Goal: Find specific page/section: Find specific page/section

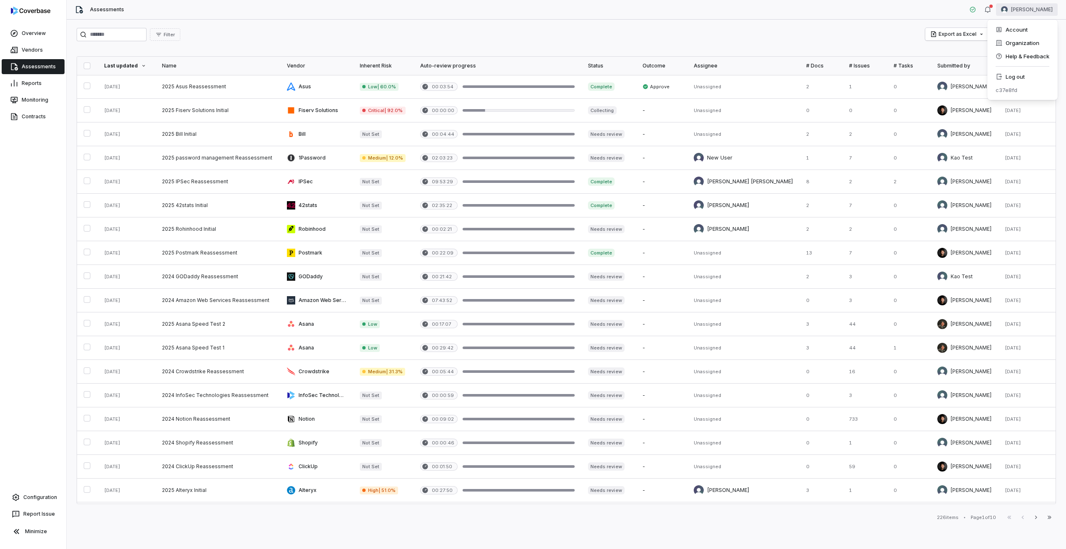
click at [1030, 12] on html "Overview Vendors Assessments Reports Monitoring Contracts Configuration Report …" at bounding box center [533, 274] width 1066 height 549
click at [1023, 79] on div "Log out" at bounding box center [1023, 76] width 64 height 13
click at [1037, 5] on html "Overview Vendors Assessments Reports Monitoring Contracts Configuration Report …" at bounding box center [533, 274] width 1066 height 549
click at [1008, 77] on div "Log out" at bounding box center [1023, 76] width 64 height 13
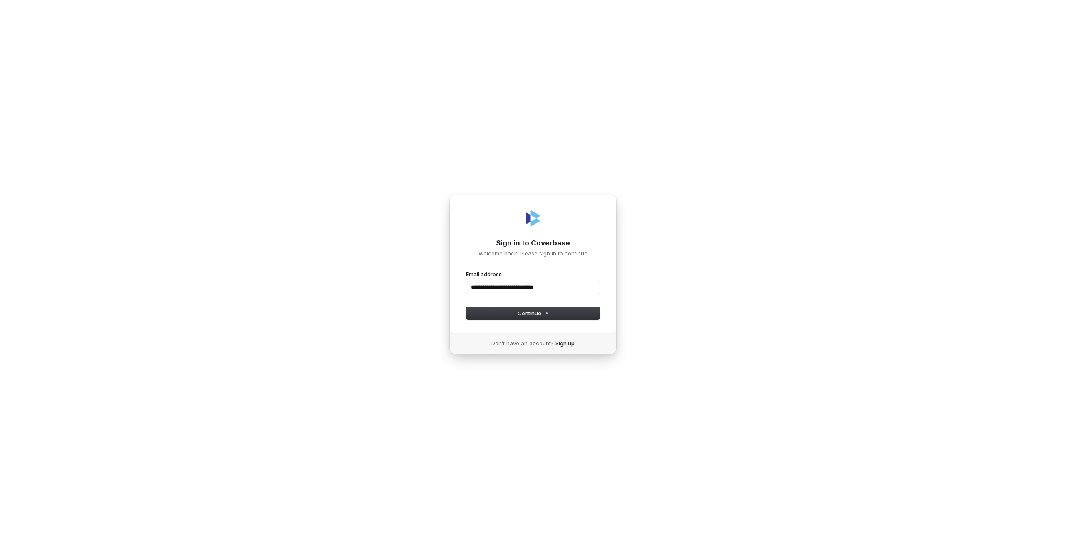
type input "**********"
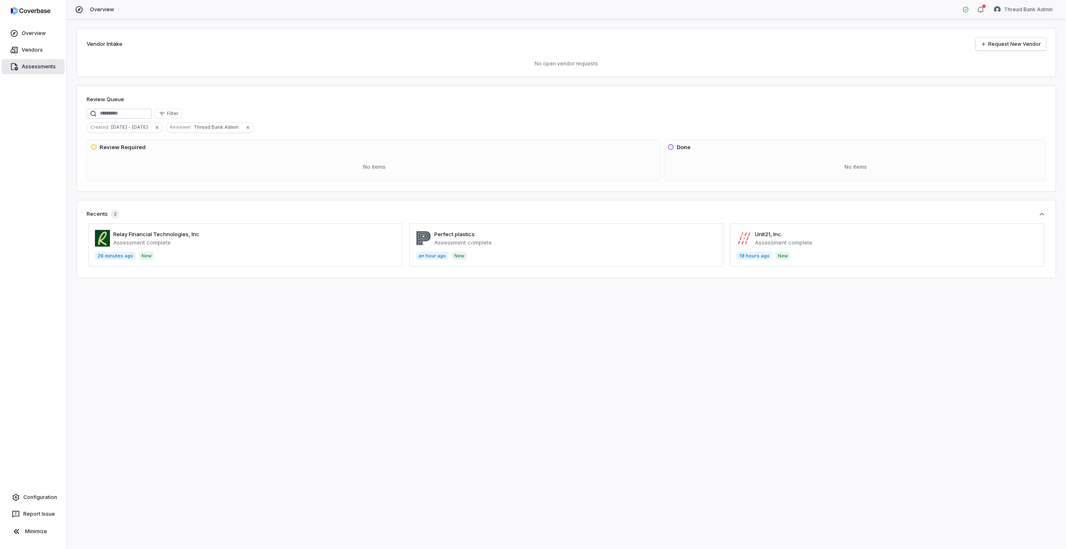
click at [42, 69] on link "Assessments" at bounding box center [33, 66] width 63 height 15
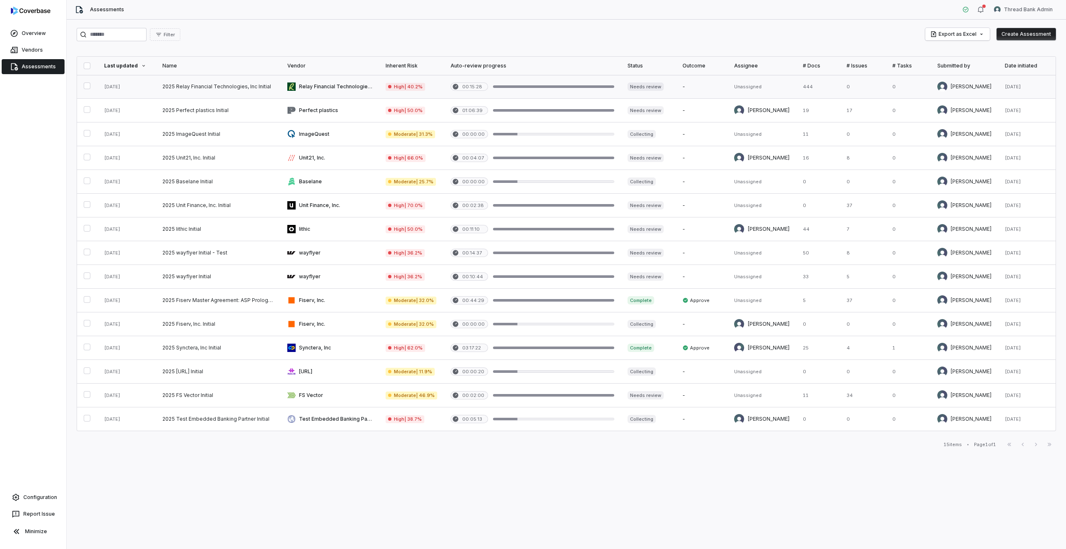
click at [237, 87] on link at bounding box center [218, 86] width 125 height 23
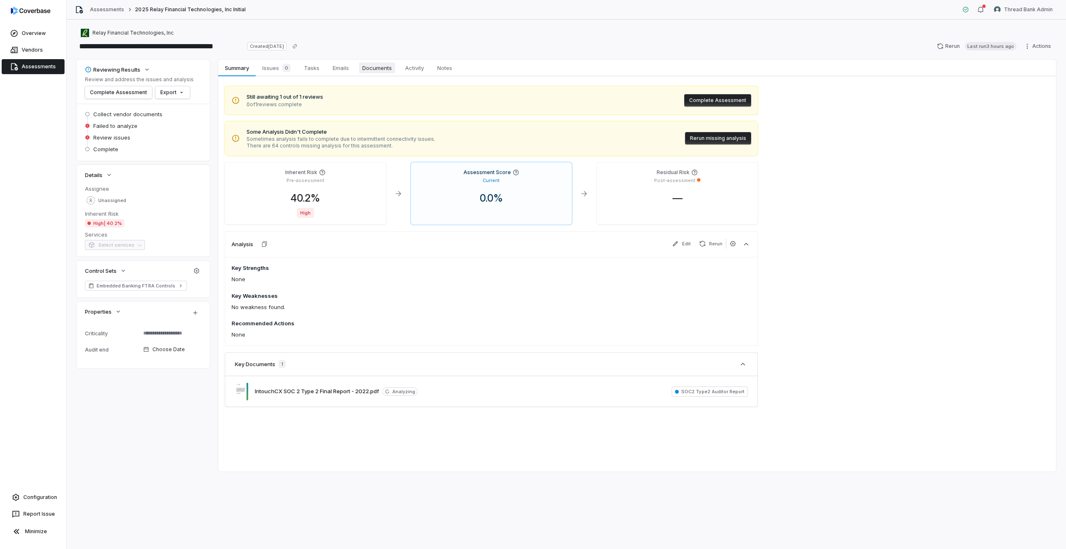
click at [379, 72] on span "Documents" at bounding box center [377, 67] width 36 height 11
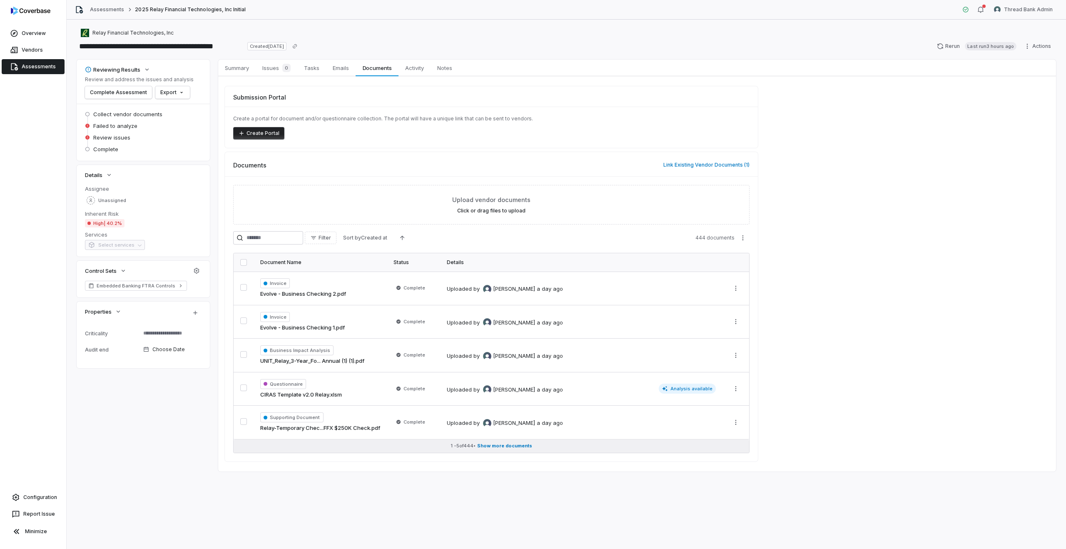
click at [502, 446] on span "Show more documents" at bounding box center [504, 446] width 55 height 6
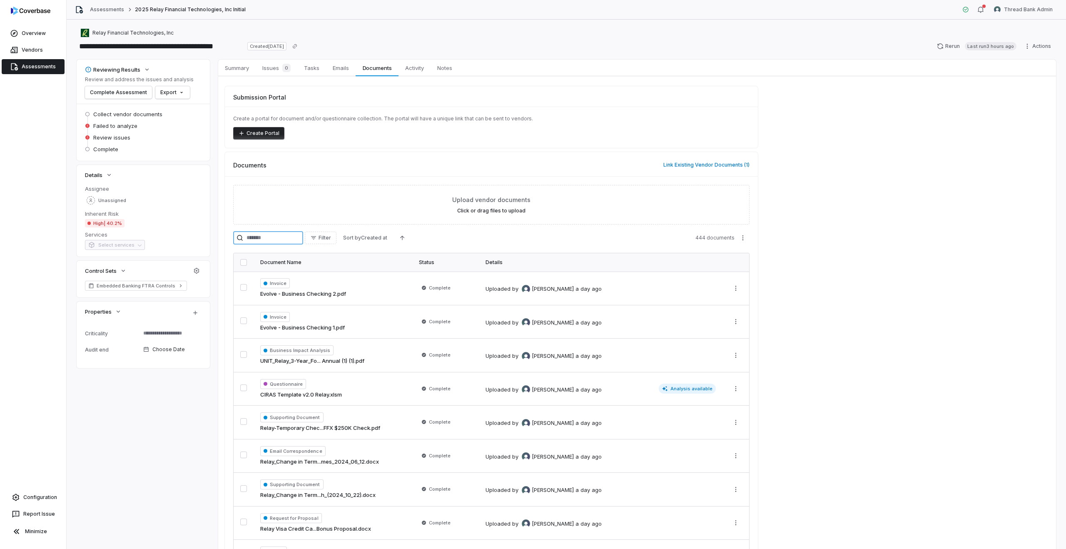
click at [260, 238] on input "search" at bounding box center [268, 237] width 70 height 13
type textarea "*"
type input "***"
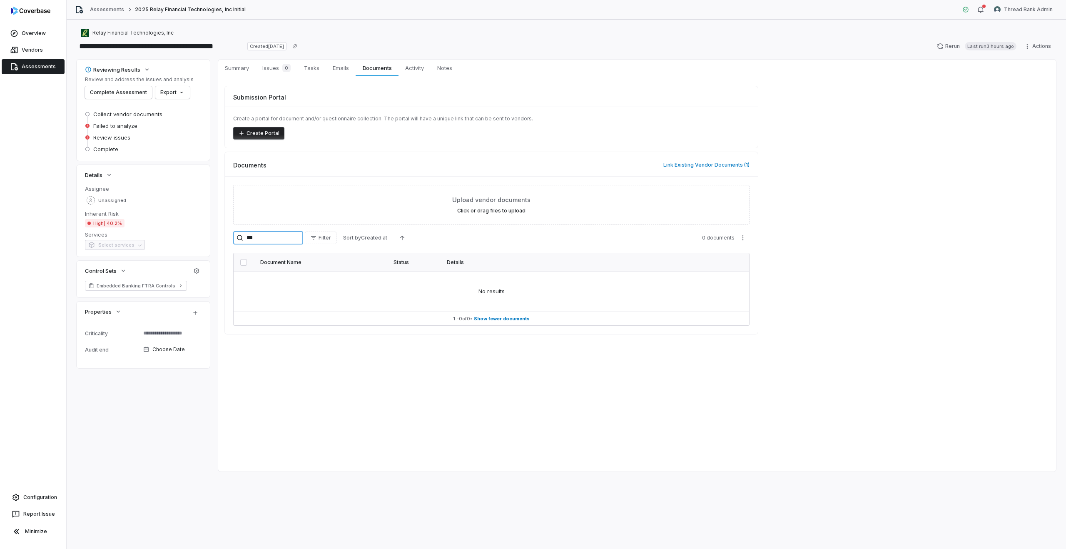
type textarea "*"
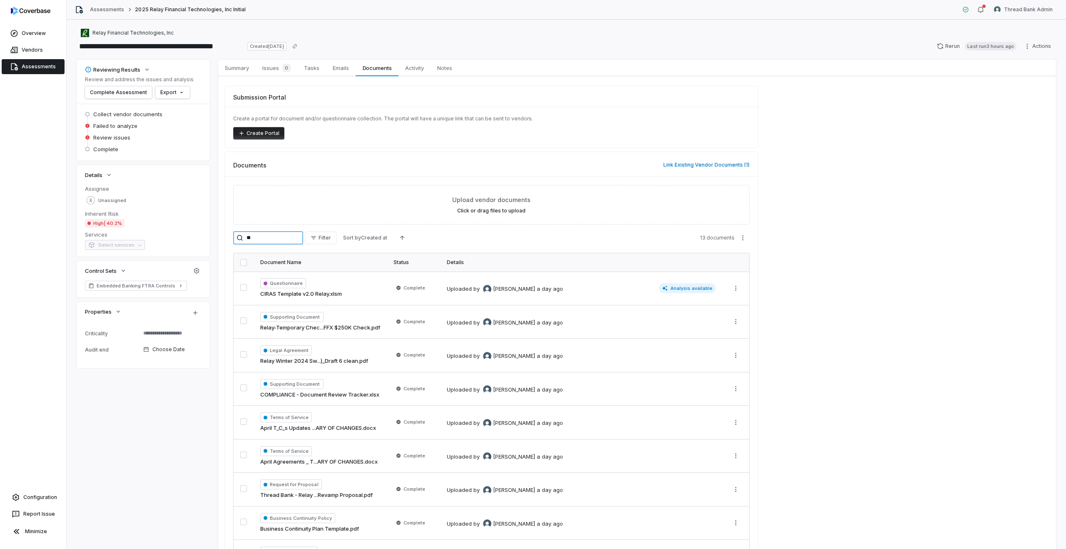
type input "***"
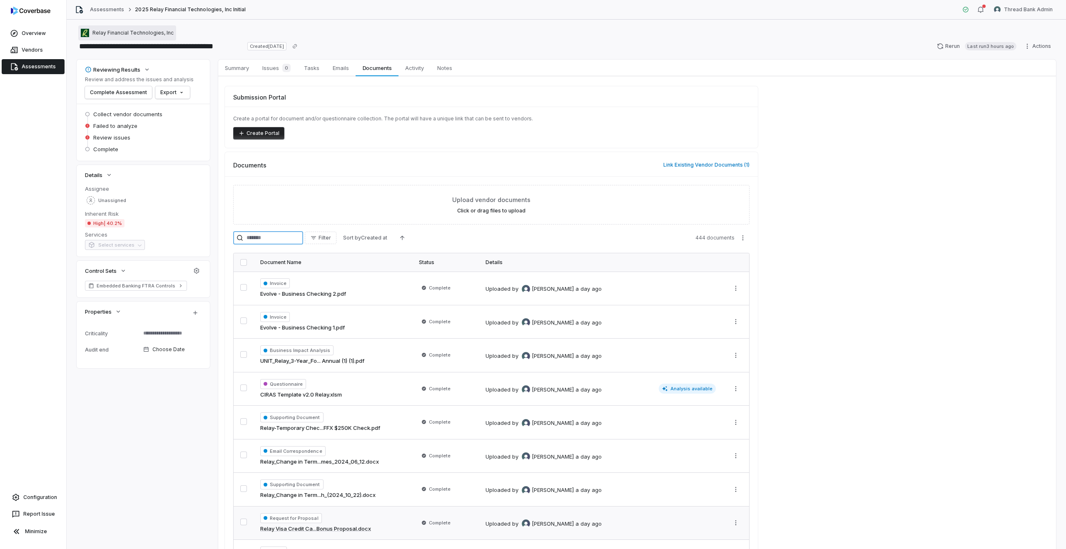
type textarea "*"
click at [126, 32] on span "Relay Financial Technologies, Inc" at bounding box center [132, 33] width 81 height 7
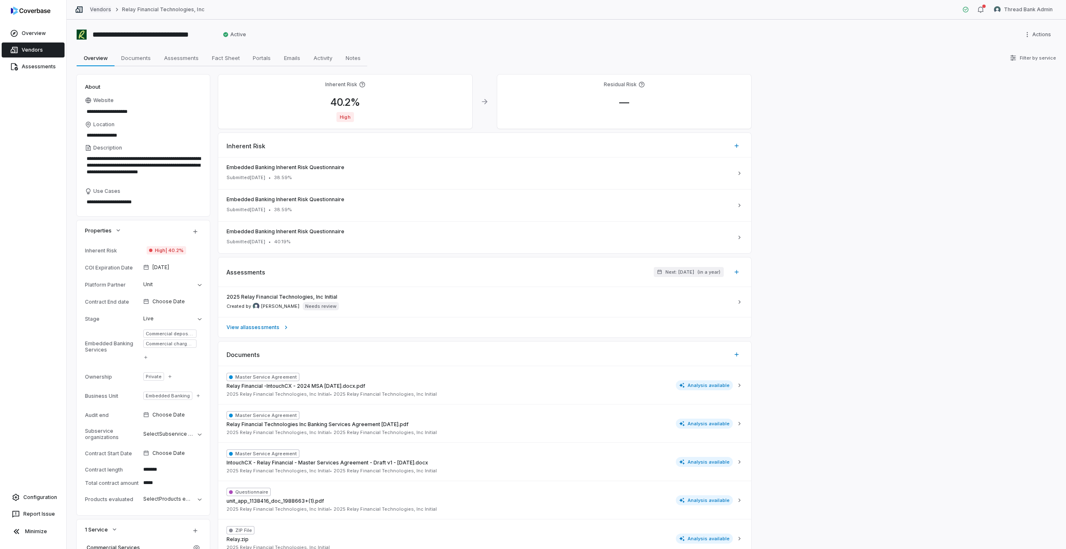
click at [109, 11] on link "Vendors" at bounding box center [100, 9] width 21 height 7
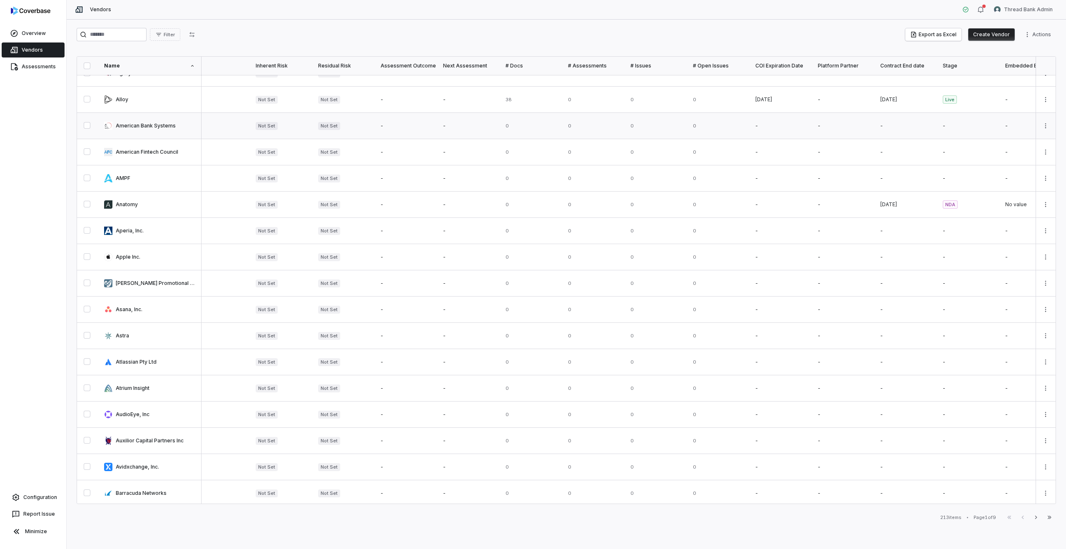
scroll to position [259, 77]
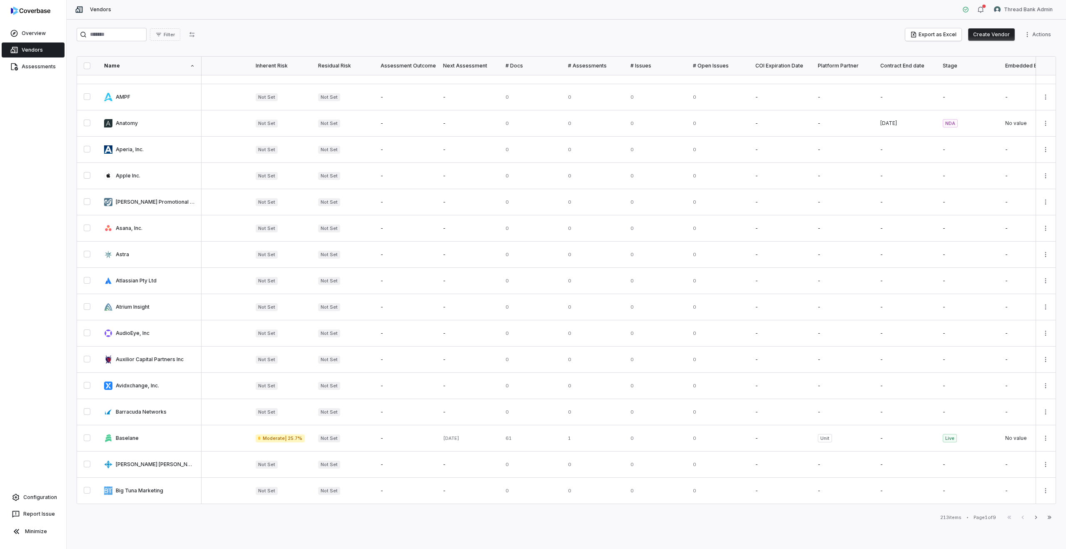
click at [510, 64] on div "# Docs" at bounding box center [530, 65] width 49 height 7
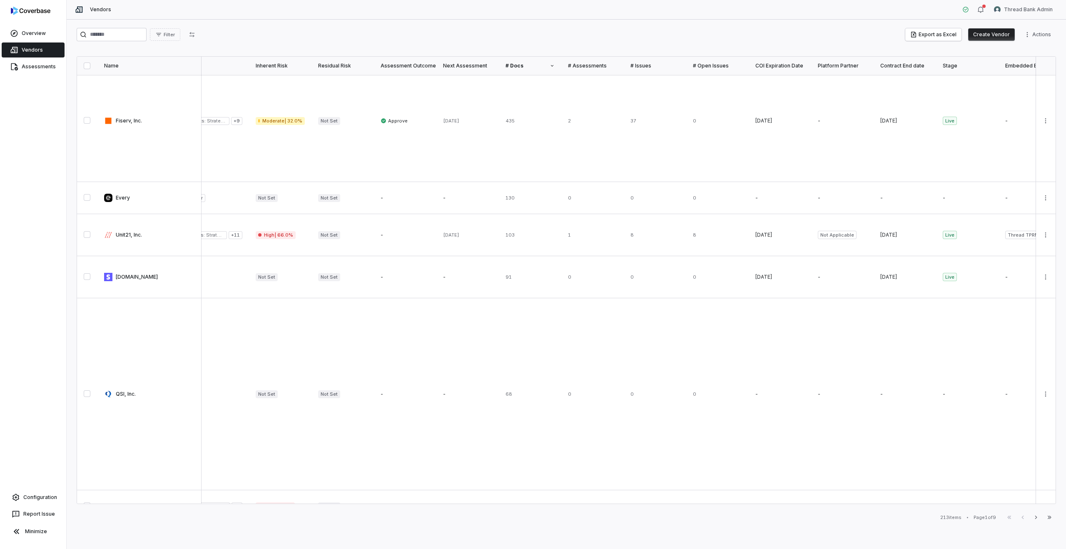
scroll to position [0, 77]
